Goal: Transaction & Acquisition: Purchase product/service

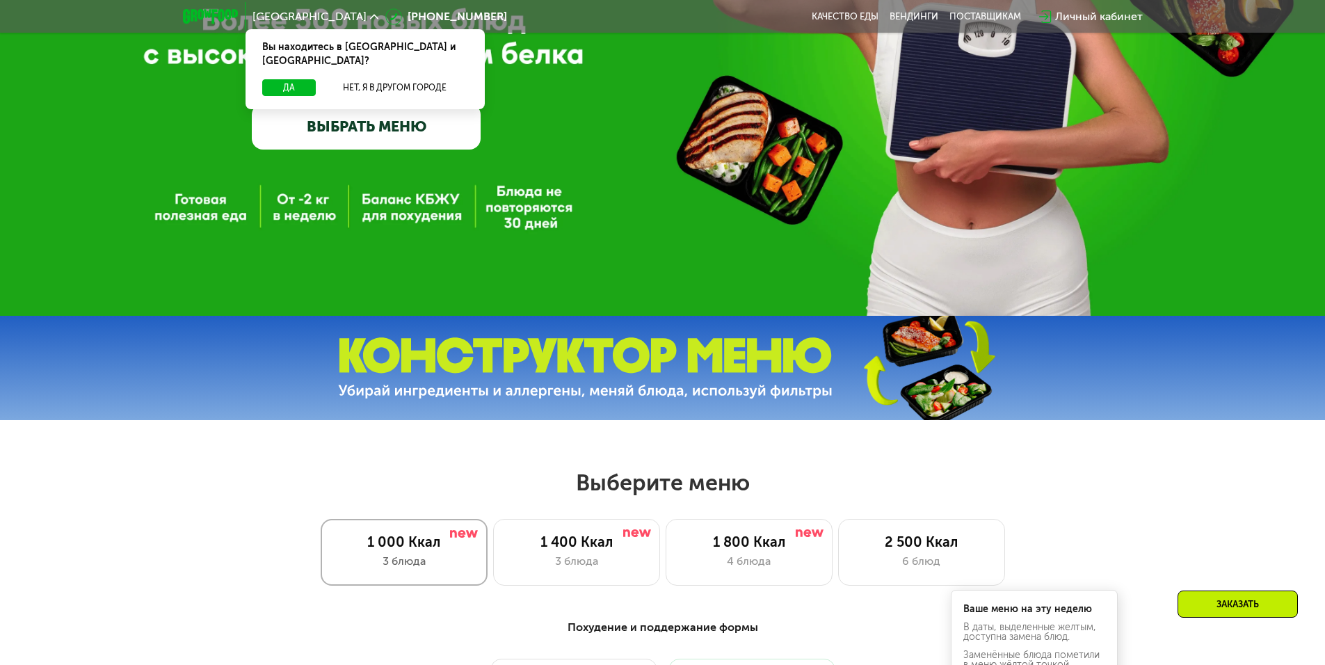
scroll to position [417, 0]
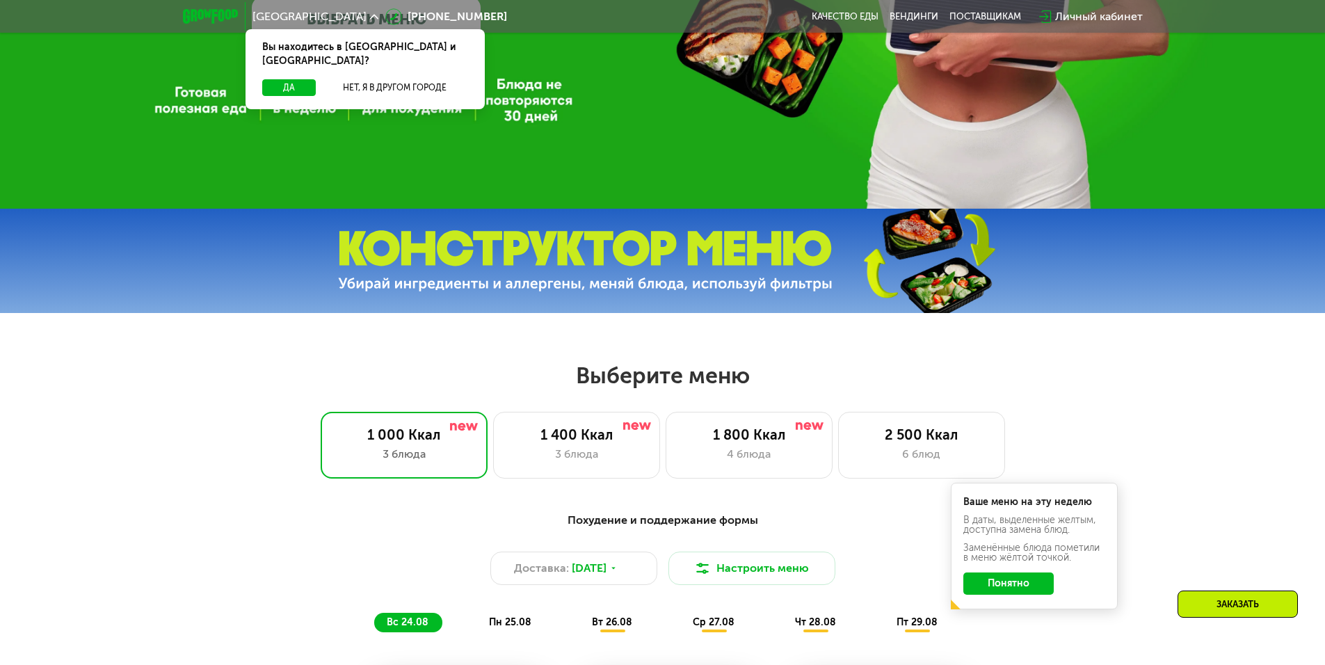
click at [994, 589] on button "Понятно" at bounding box center [1009, 584] width 90 height 22
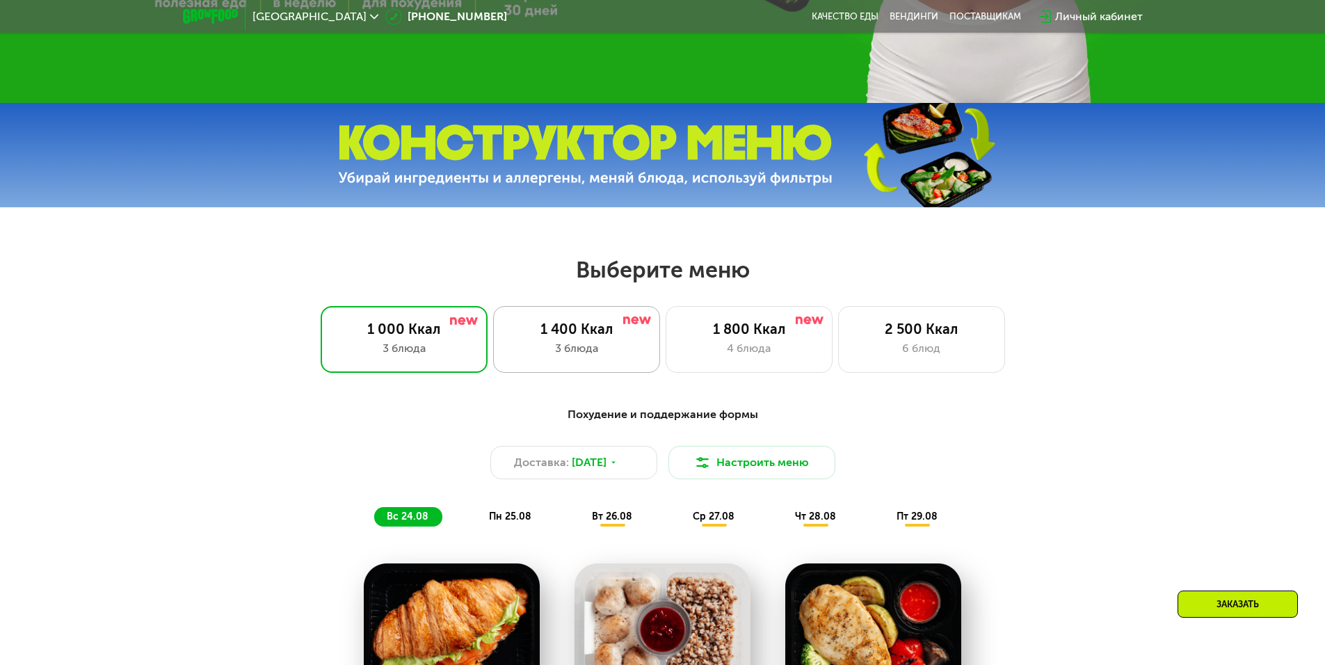
scroll to position [557, 0]
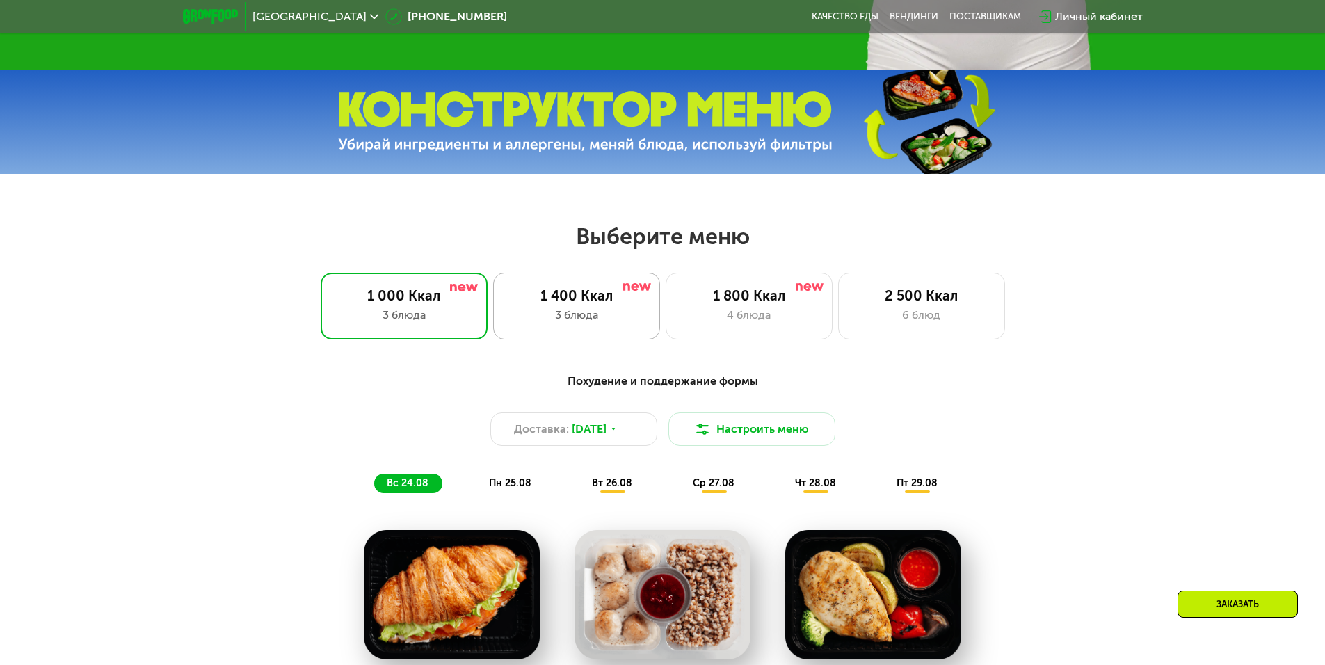
click at [599, 312] on div "3 блюда" at bounding box center [577, 315] width 138 height 17
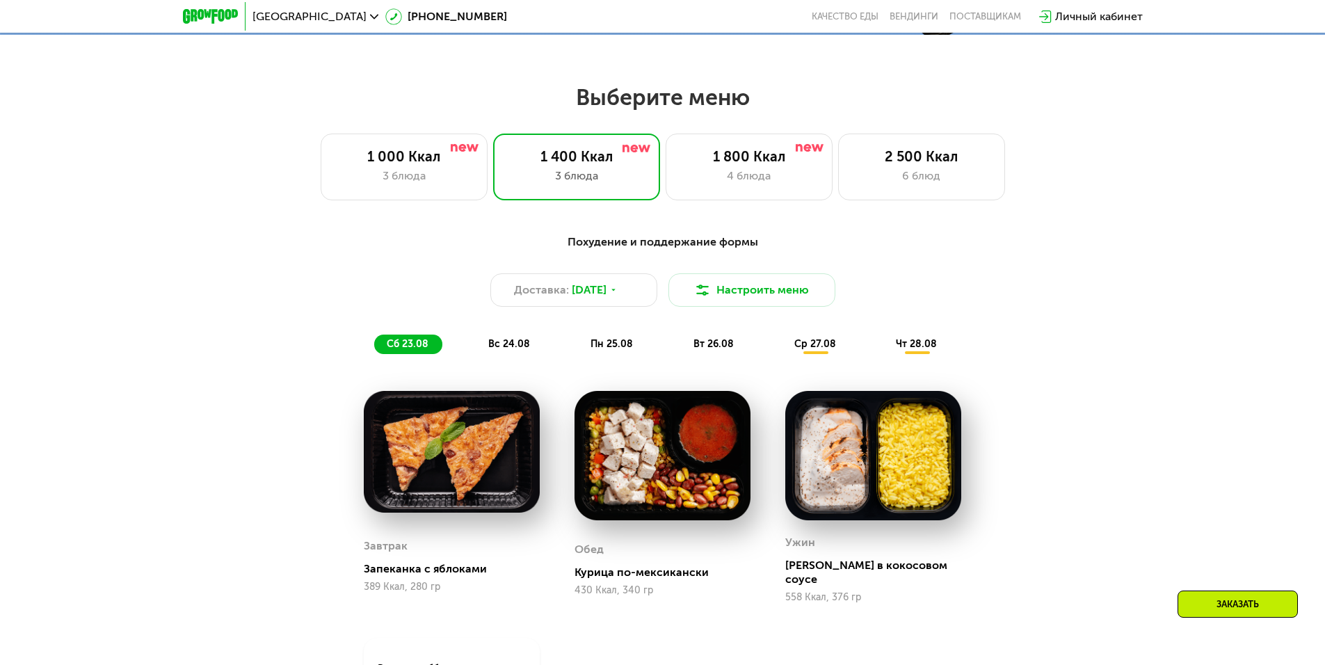
scroll to position [626, 0]
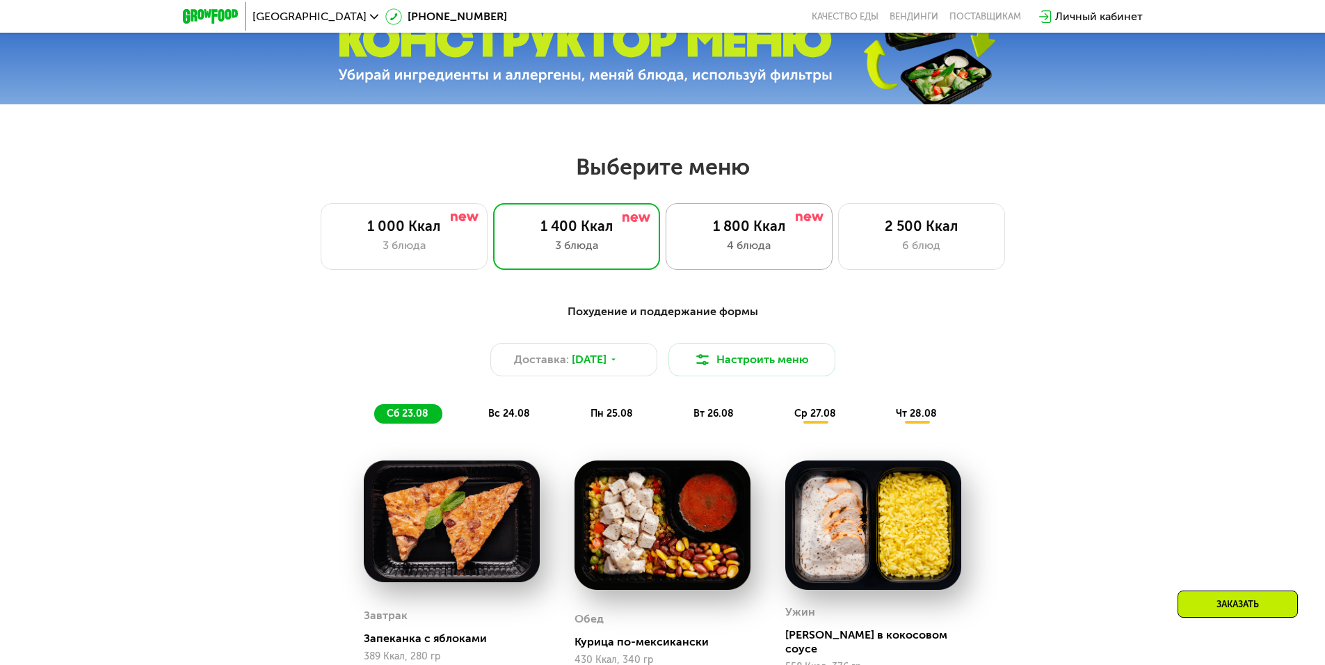
click at [749, 244] on div "4 блюда" at bounding box center [749, 245] width 138 height 17
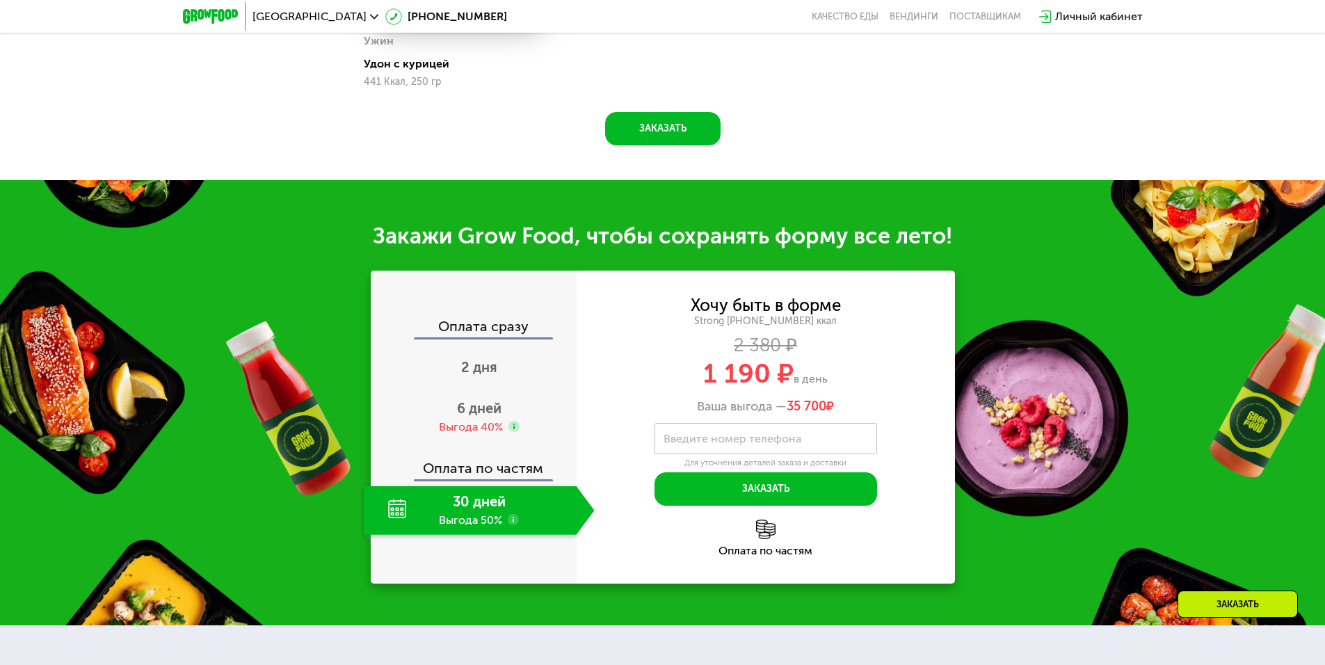
scroll to position [1461, 0]
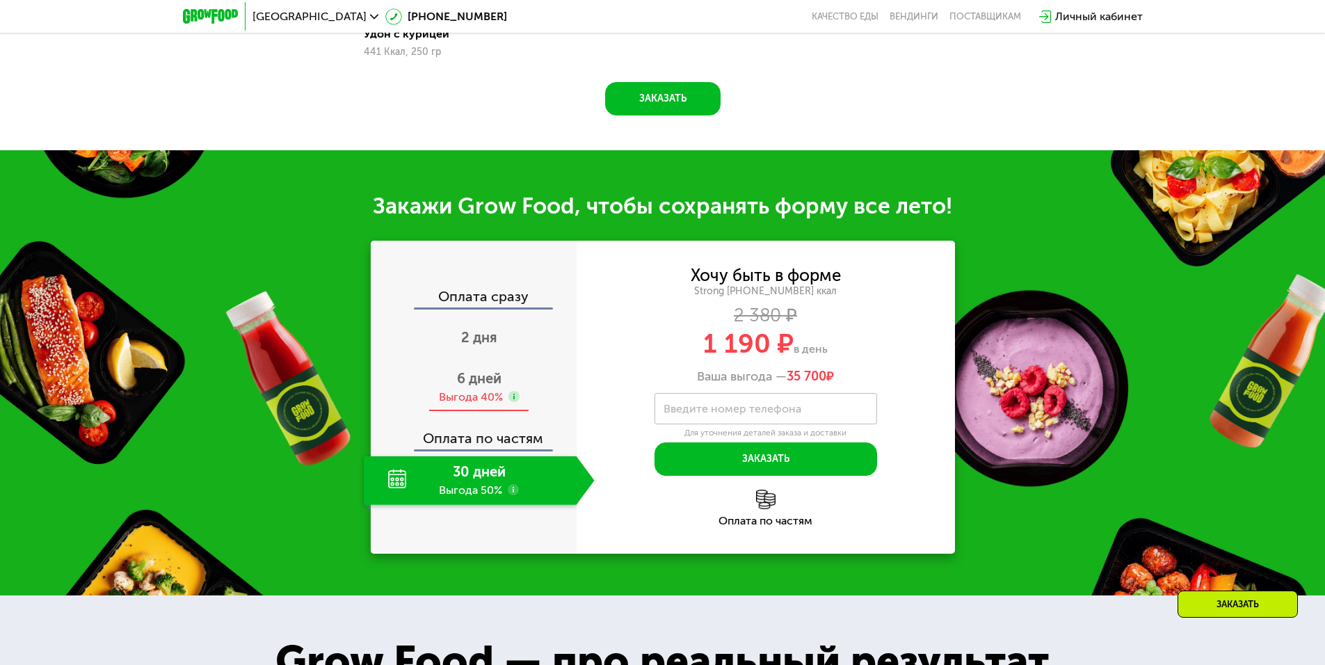
click at [474, 387] on span "6 дней" at bounding box center [479, 378] width 45 height 17
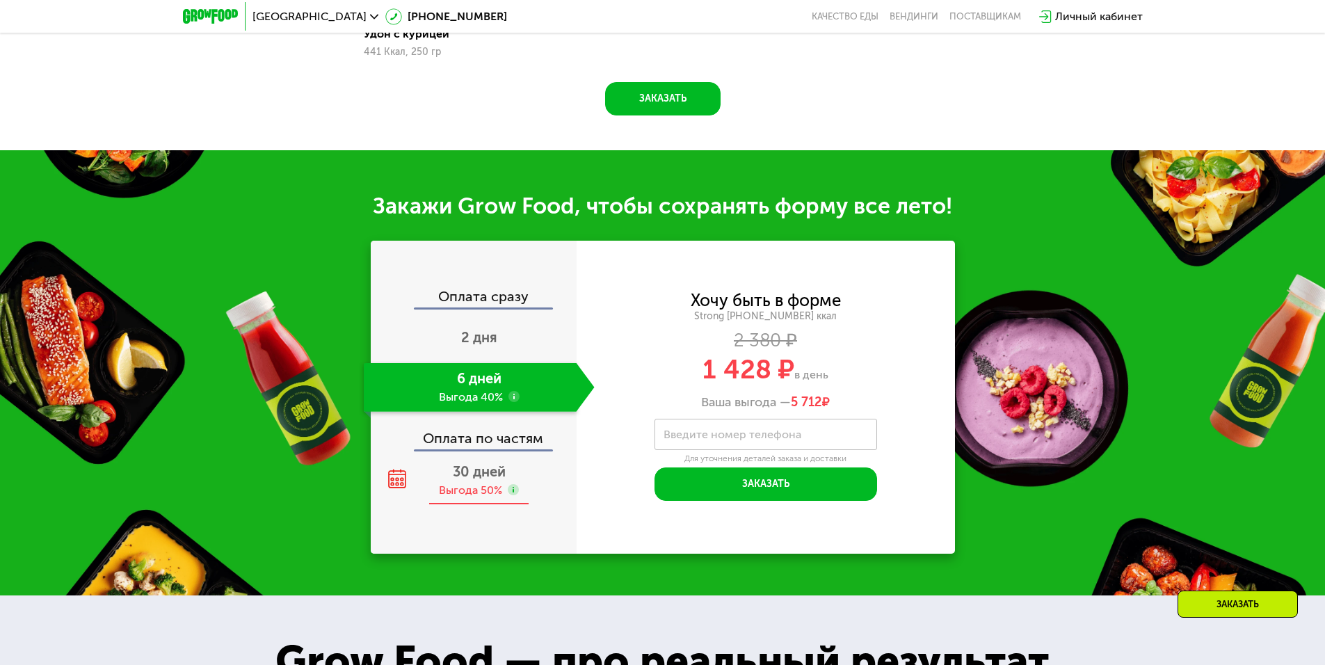
click at [476, 485] on div "30 дней Выгода 50%" at bounding box center [479, 480] width 231 height 49
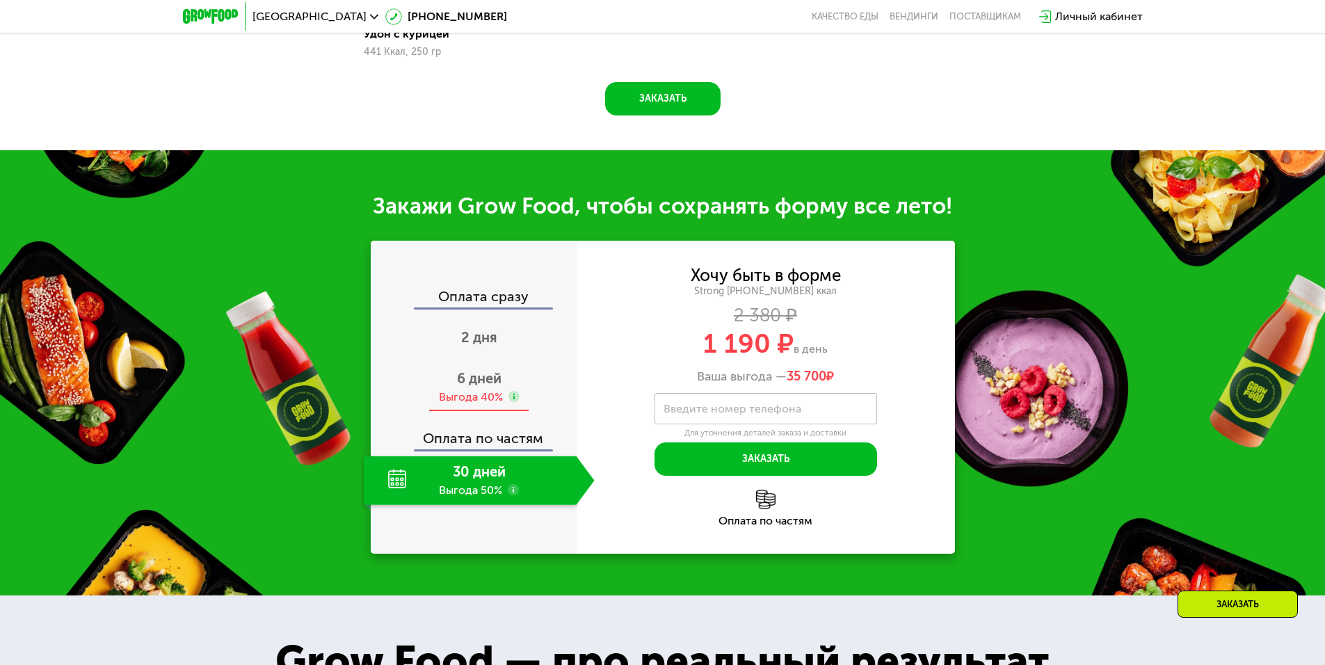
click at [488, 404] on div "Выгода 40%" at bounding box center [471, 397] width 64 height 15
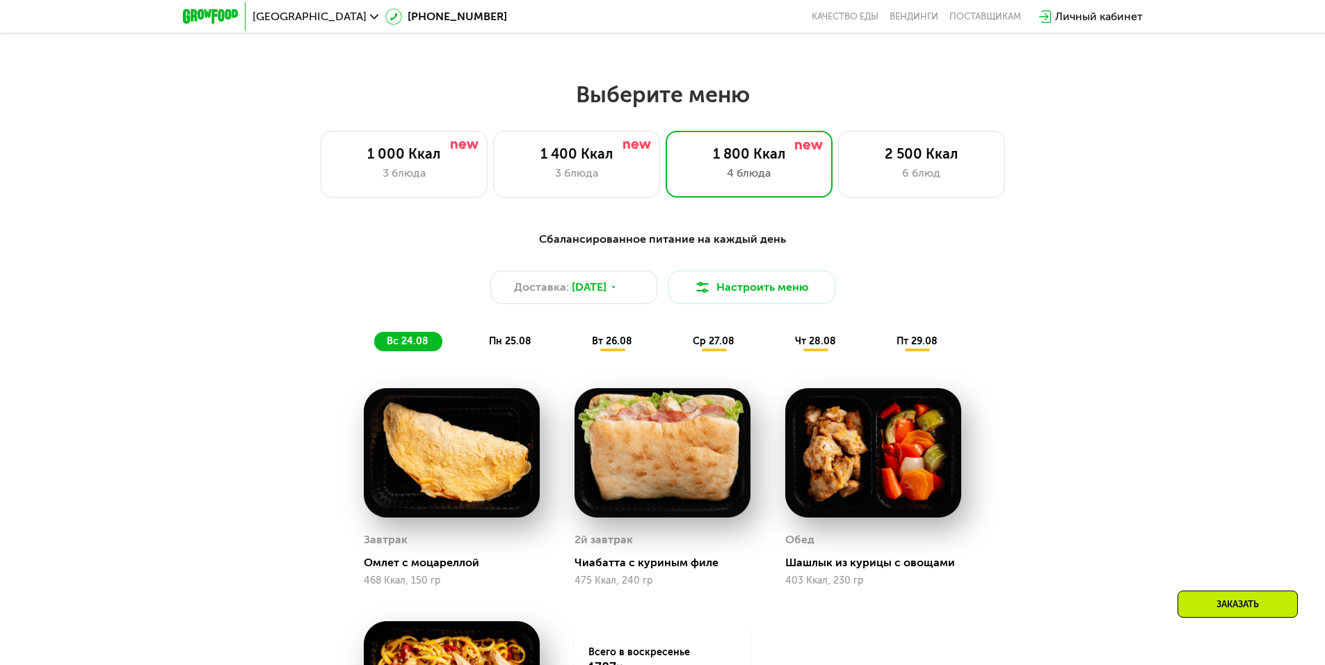
scroll to position [696, 0]
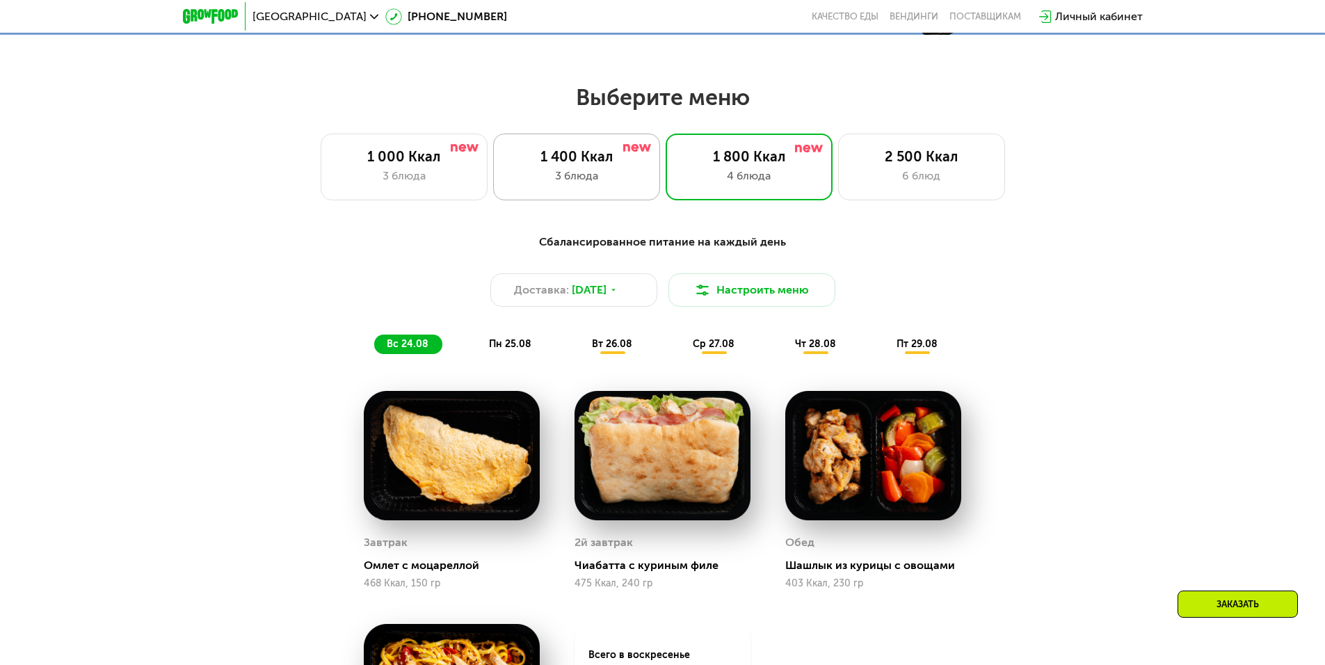
click at [594, 175] on div "3 блюда" at bounding box center [577, 176] width 138 height 17
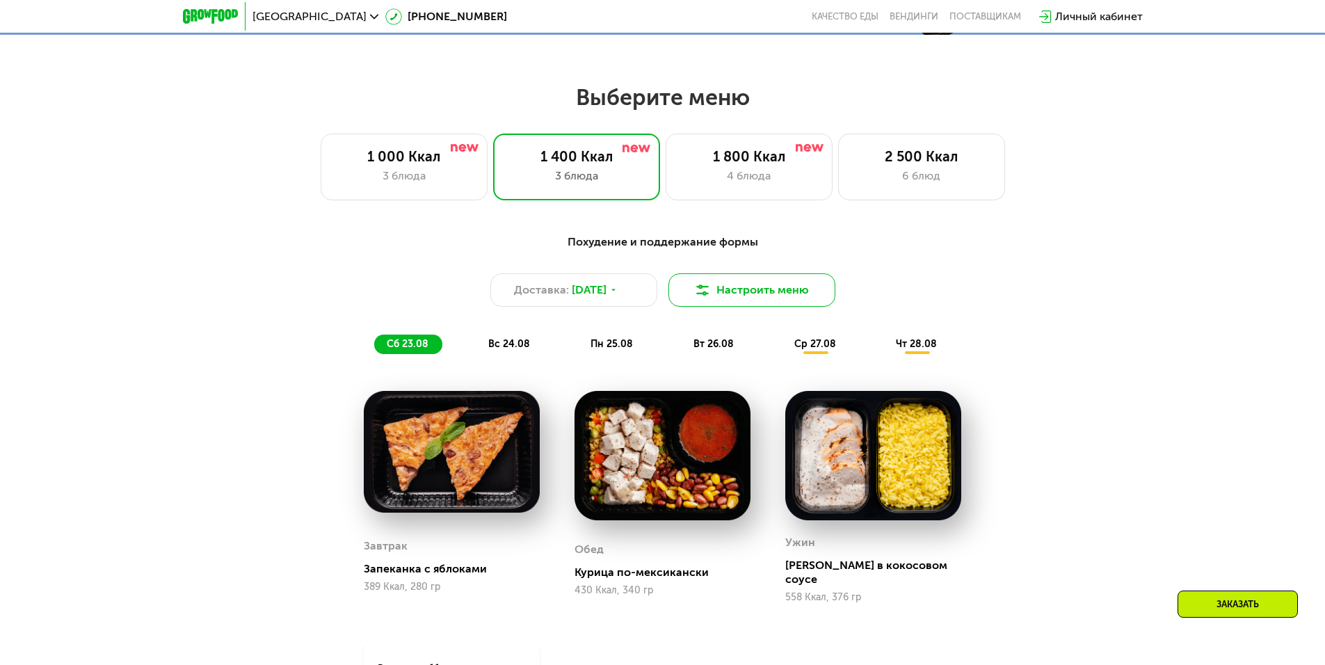
click at [701, 296] on img at bounding box center [702, 290] width 17 height 17
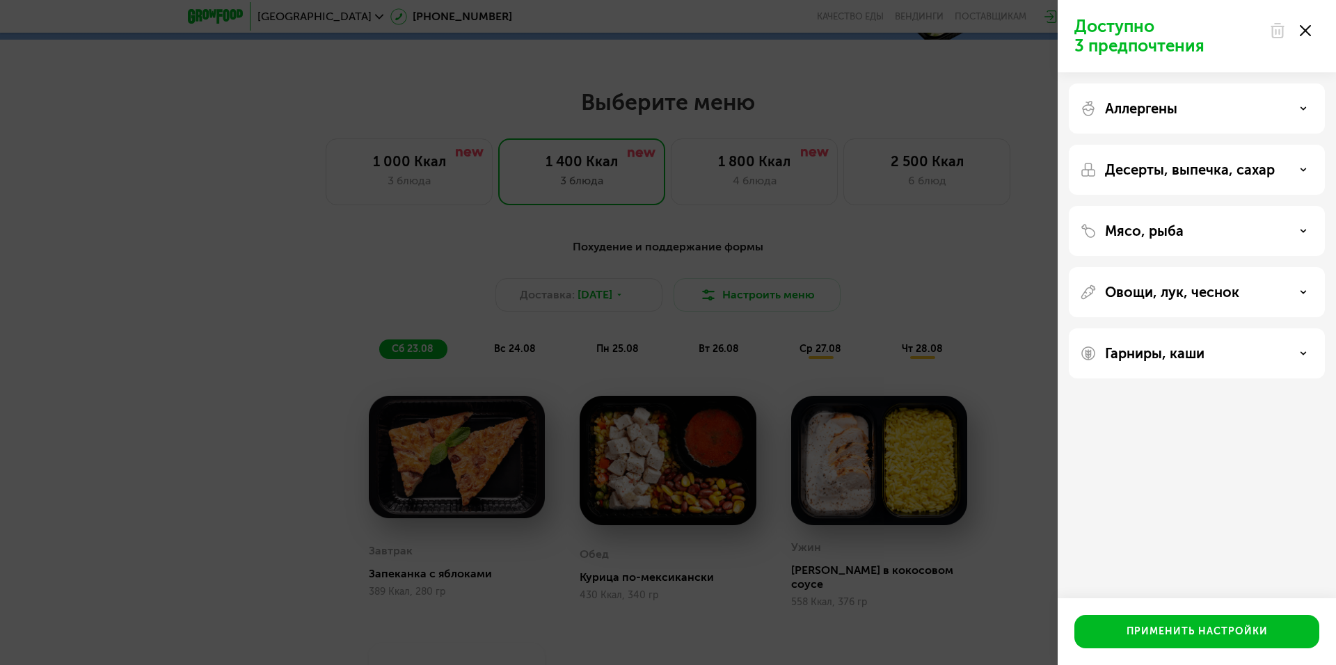
click at [1305, 27] on icon at bounding box center [1305, 30] width 11 height 11
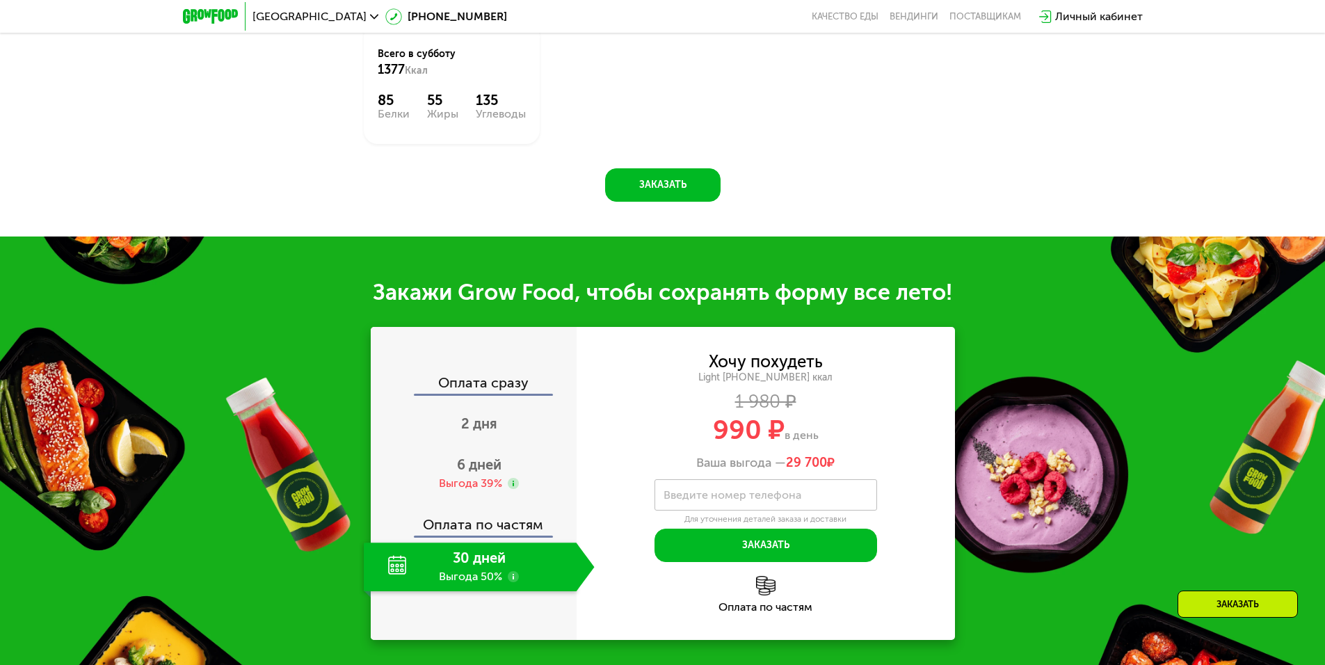
scroll to position [1322, 0]
